Goal: Task Accomplishment & Management: Manage account settings

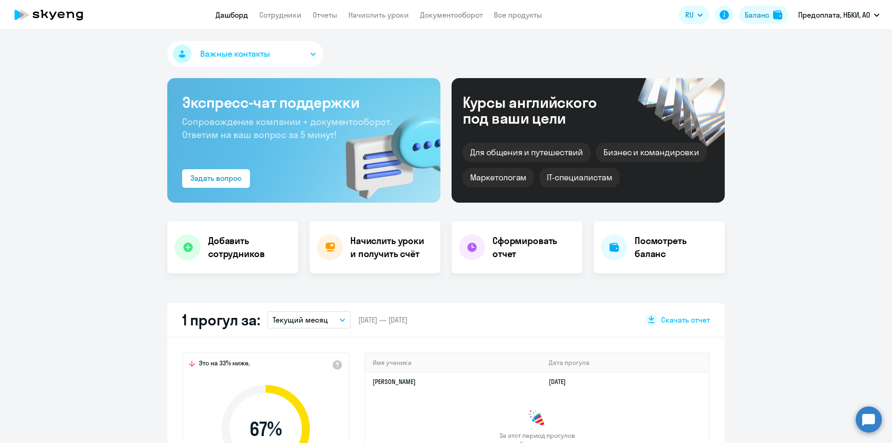
select select "30"
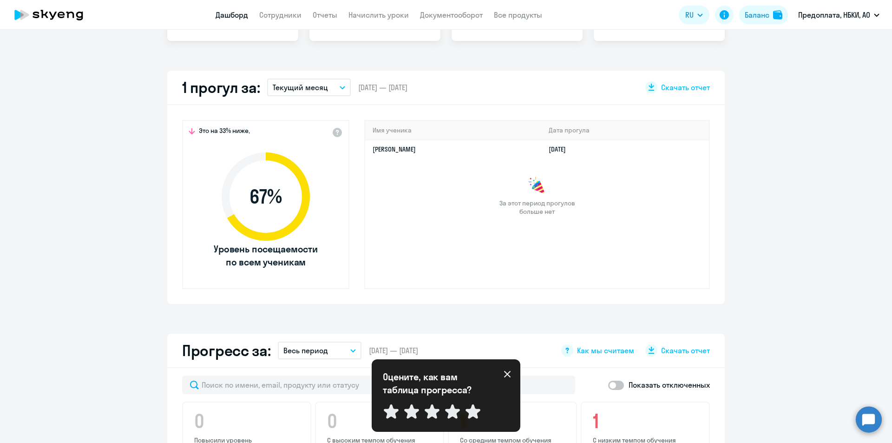
scroll to position [93, 0]
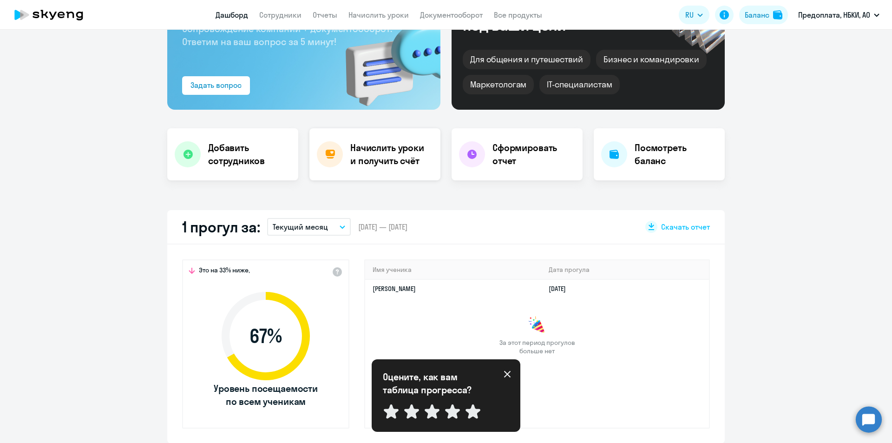
click at [395, 160] on h4 "Начислить уроки и получить счёт" at bounding box center [390, 154] width 81 height 26
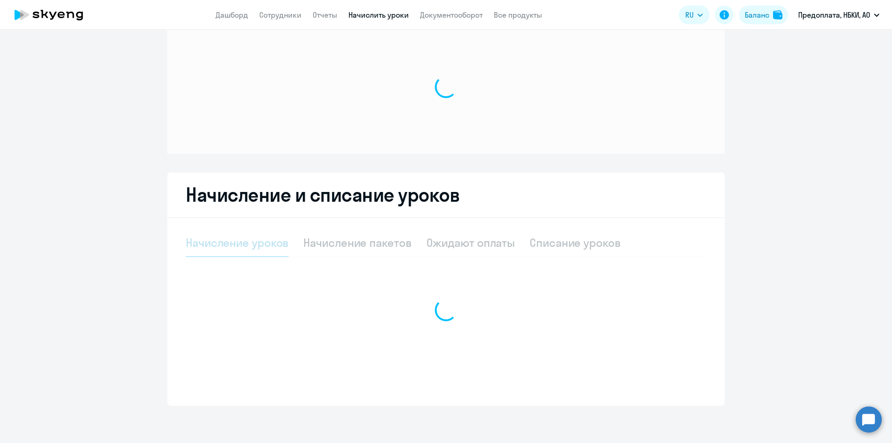
scroll to position [24, 0]
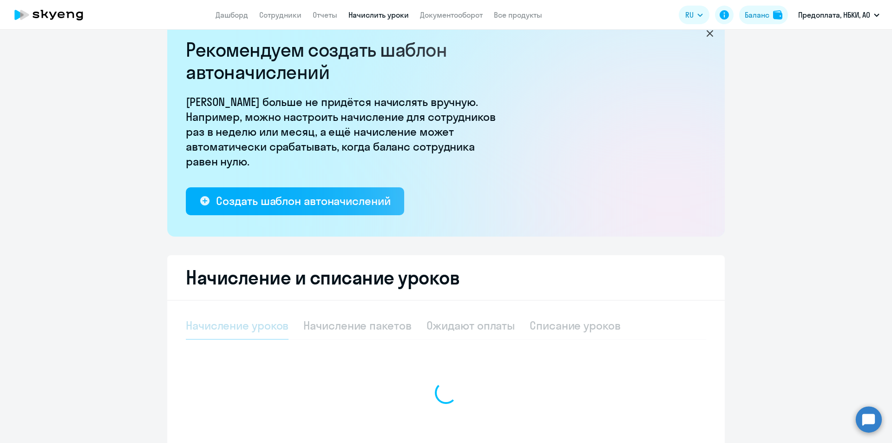
select select "10"
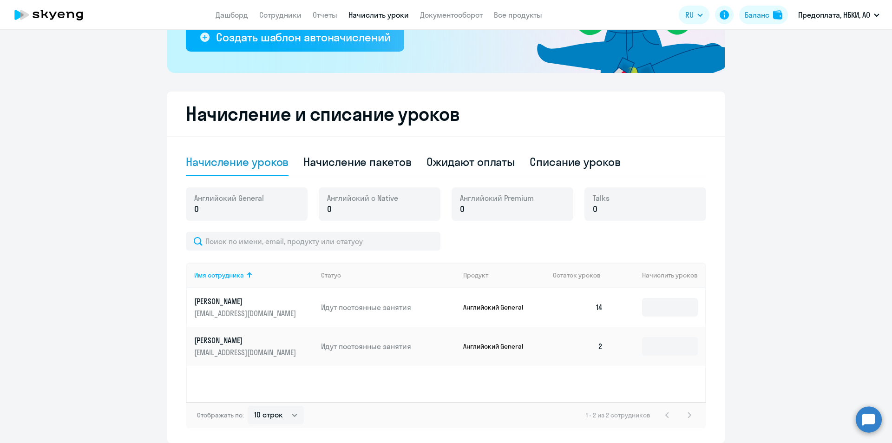
scroll to position [224, 0]
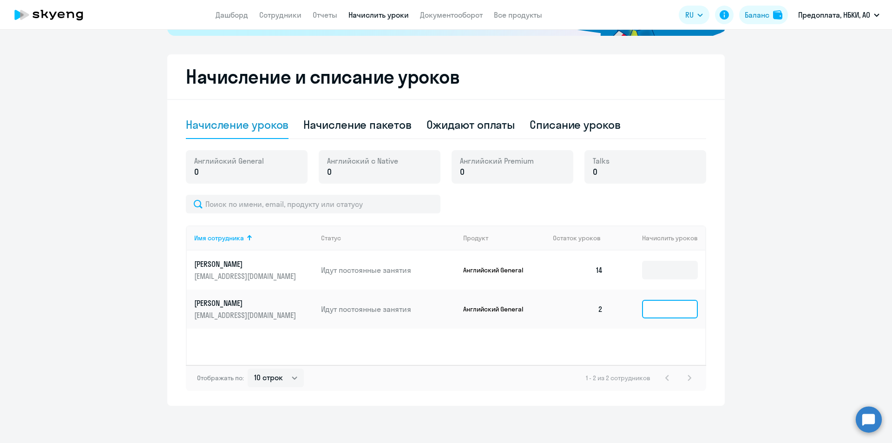
click at [653, 311] on input at bounding box center [670, 309] width 56 height 19
click at [481, 165] on span "Английский Premium" at bounding box center [497, 161] width 74 height 10
click at [463, 165] on span "Английский Premium" at bounding box center [497, 161] width 74 height 10
click at [460, 171] on p "0" at bounding box center [497, 172] width 74 height 12
click at [460, 171] on span "0" at bounding box center [462, 172] width 5 height 12
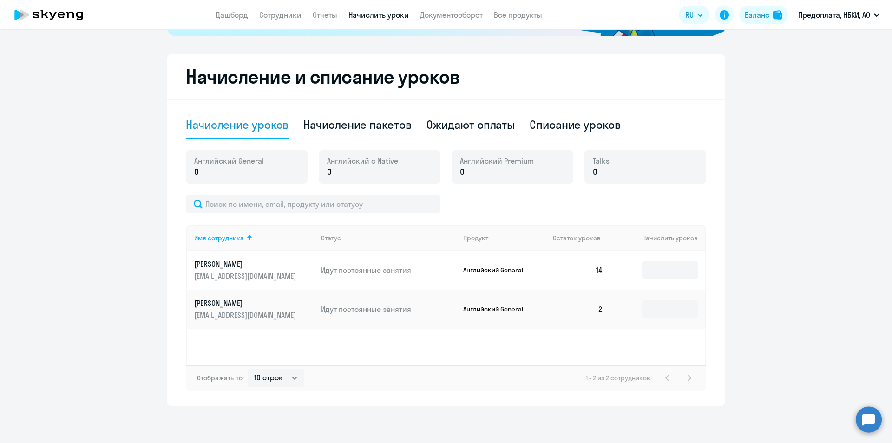
click at [463, 172] on p "0" at bounding box center [497, 172] width 74 height 12
click at [378, 125] on div "Начисление пакетов" at bounding box center [357, 124] width 108 height 15
select select "10"
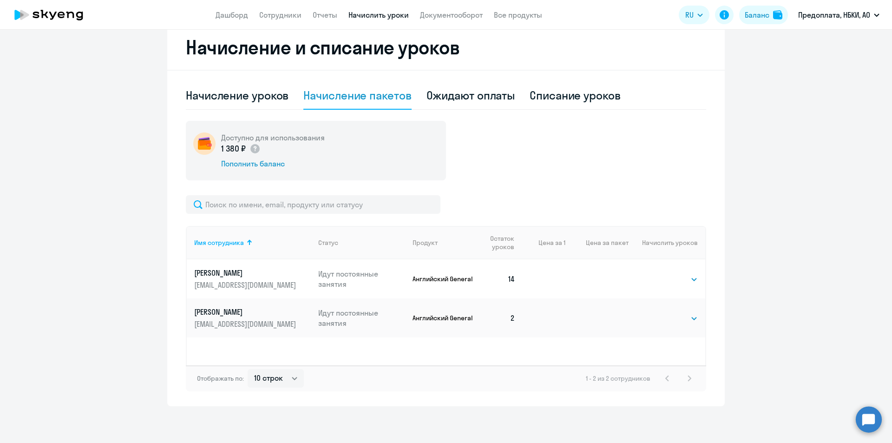
scroll to position [254, 0]
click at [683, 322] on select "Выбрать 4 8 16 32 64 96 128" at bounding box center [678, 317] width 38 height 11
click at [659, 312] on select "Выбрать 4 8 16 32 64 96 128" at bounding box center [678, 317] width 38 height 11
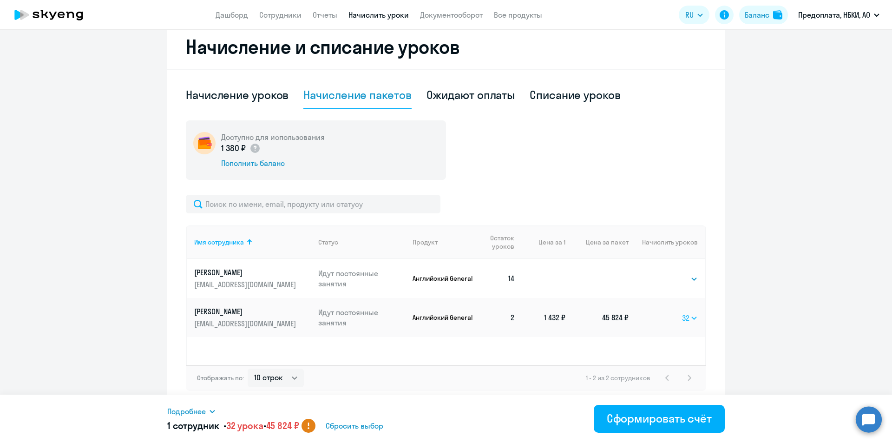
click at [682, 318] on select "Выбрать 4 8 16 32 64 96 128" at bounding box center [690, 317] width 16 height 11
select select "16"
click at [682, 312] on select "Выбрать 4 8 16 32 64 96 128" at bounding box center [690, 317] width 16 height 11
click at [685, 316] on select "Выбрать 4 8 16 32 64 96 128" at bounding box center [690, 317] width 15 height 11
click at [754, 349] on ng-component "Рекомендуем создать шаблон автоначислений Уроки больше не придётся начислять вр…" at bounding box center [446, 98] width 892 height 616
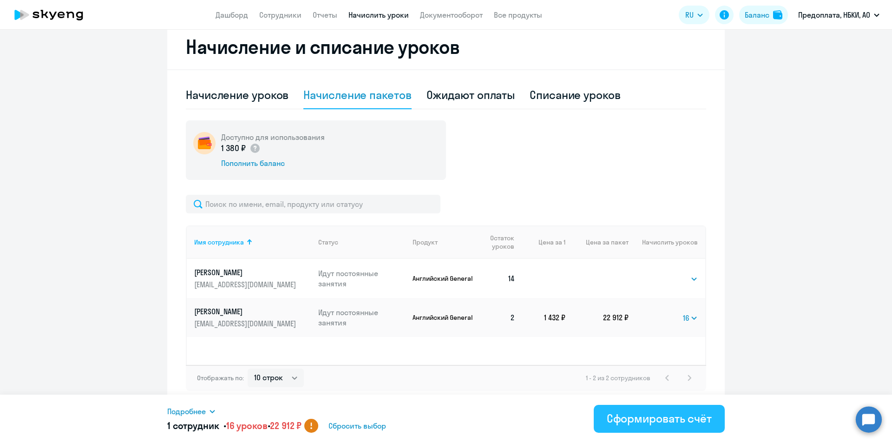
click at [644, 417] on div "Сформировать счёт" at bounding box center [658, 417] width 105 height 15
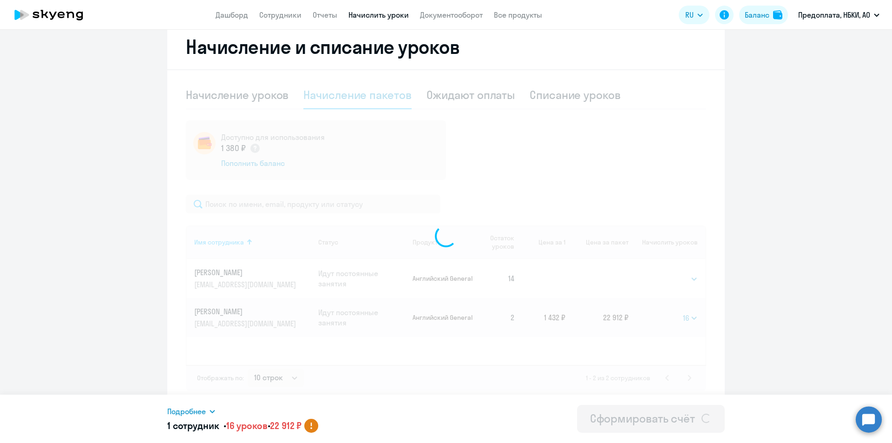
select select
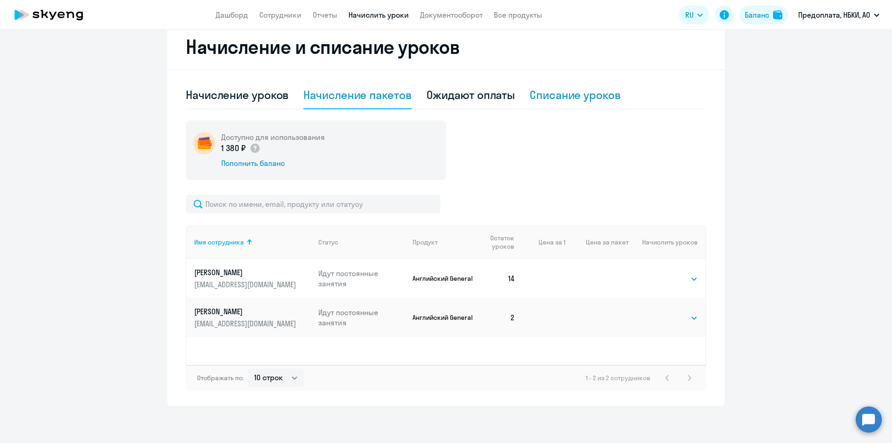
click at [566, 99] on div "Списание уроков" at bounding box center [574, 94] width 91 height 15
select select "10"
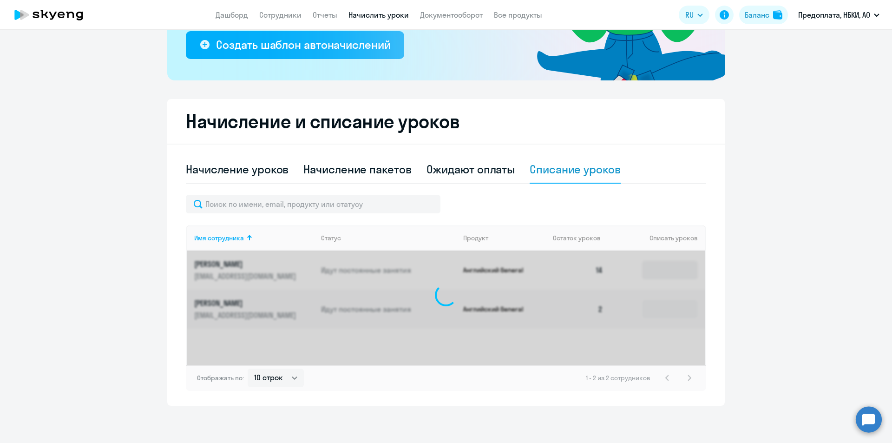
scroll to position [180, 0]
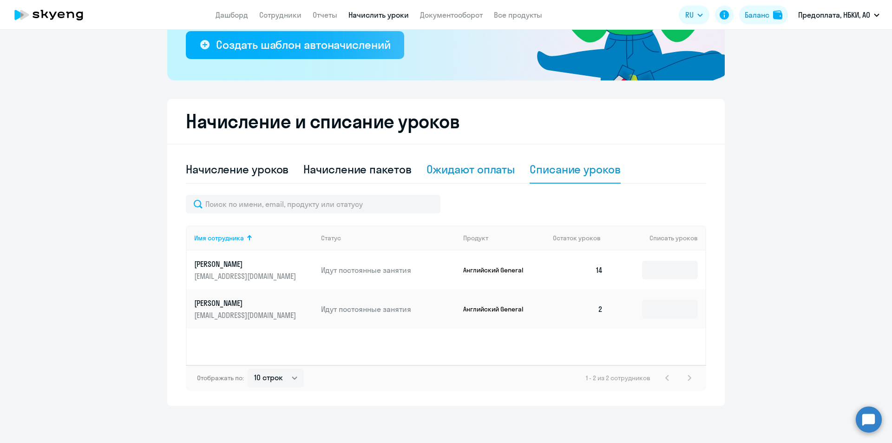
click at [455, 162] on div "Ожидают оплаты" at bounding box center [470, 169] width 89 height 15
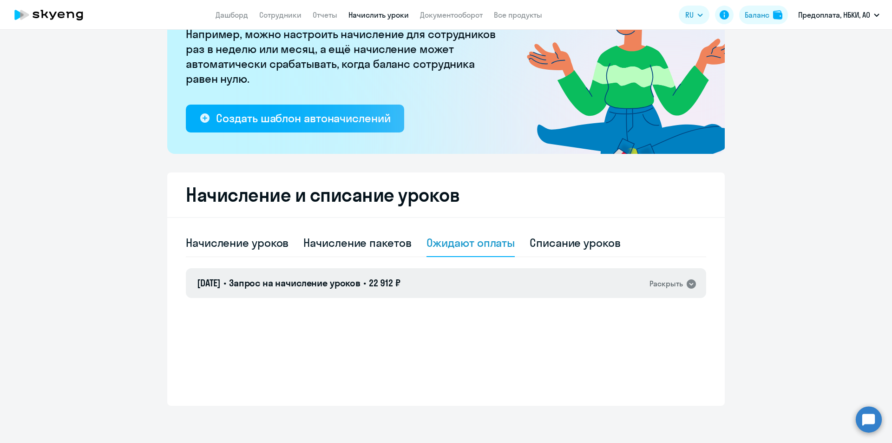
click at [678, 284] on div "Раскрыть" at bounding box center [665, 284] width 33 height 12
